Goal: Complete application form

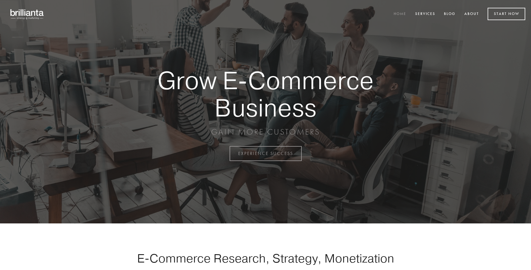
scroll to position [1506, 0]
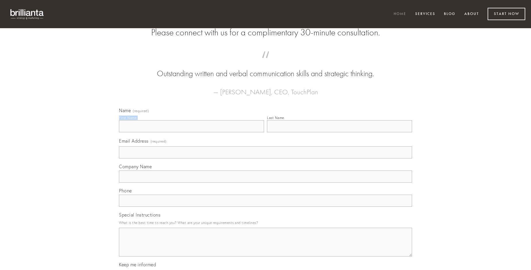
type input "[PERSON_NAME]"
click at [339, 132] on input "Last Name" at bounding box center [339, 126] width 145 height 12
type input "[PERSON_NAME]"
click at [266, 158] on input "Email Address (required)" at bounding box center [265, 152] width 293 height 12
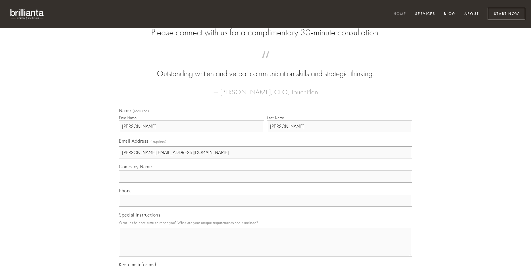
type input "[PERSON_NAME][EMAIL_ADDRESS][DOMAIN_NAME]"
click at [266, 182] on input "Company Name" at bounding box center [265, 176] width 293 height 12
type input "adfectus"
click at [266, 207] on input "text" at bounding box center [265, 201] width 293 height 12
click at [266, 247] on textarea "Special Instructions" at bounding box center [265, 242] width 293 height 29
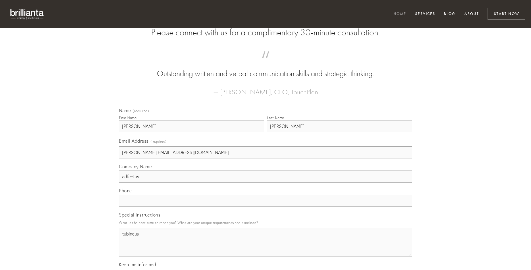
type textarea "tubineus"
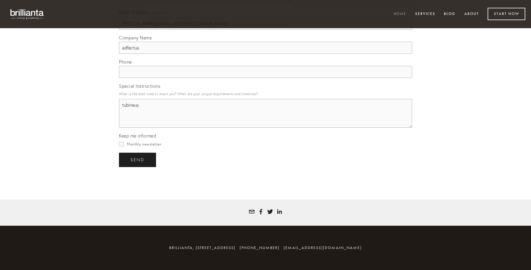
click at [138, 159] on span "send" at bounding box center [137, 159] width 14 height 5
